Goal: Task Accomplishment & Management: Manage account settings

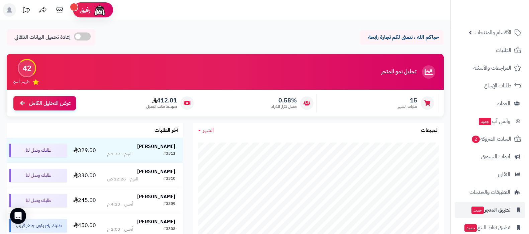
scroll to position [54, 0]
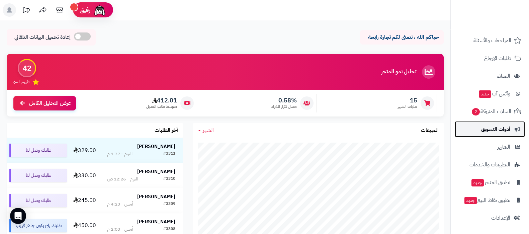
click at [497, 129] on span "أدوات التسويق" at bounding box center [495, 128] width 29 height 9
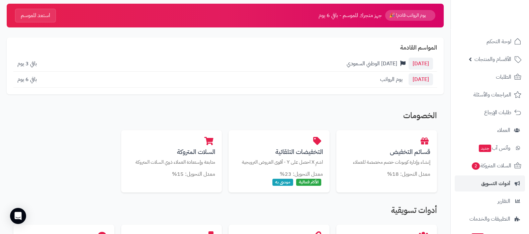
scroll to position [83, 0]
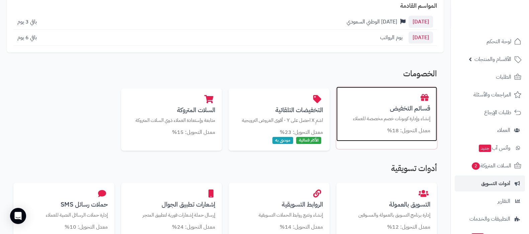
click at [380, 107] on h3 "قسائم التخفيض" at bounding box center [387, 108] width 88 height 7
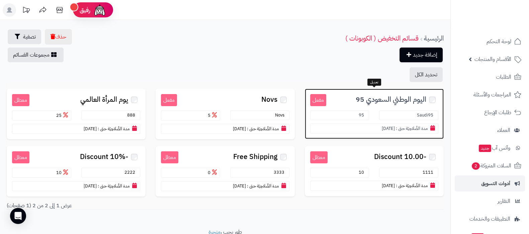
click at [384, 96] on span "اليوم الوطني السعودي 95" at bounding box center [391, 100] width 71 height 8
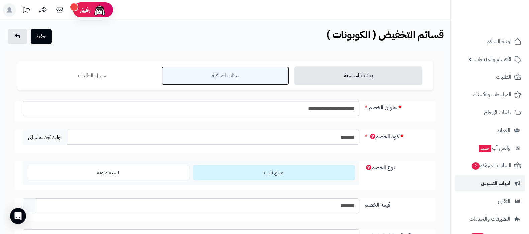
click at [237, 81] on link "بيانات اضافية" at bounding box center [225, 75] width 128 height 19
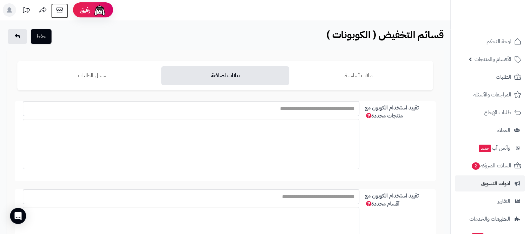
click at [59, 9] on icon at bounding box center [59, 9] width 13 height 13
